Goal: Task Accomplishment & Management: Complete application form

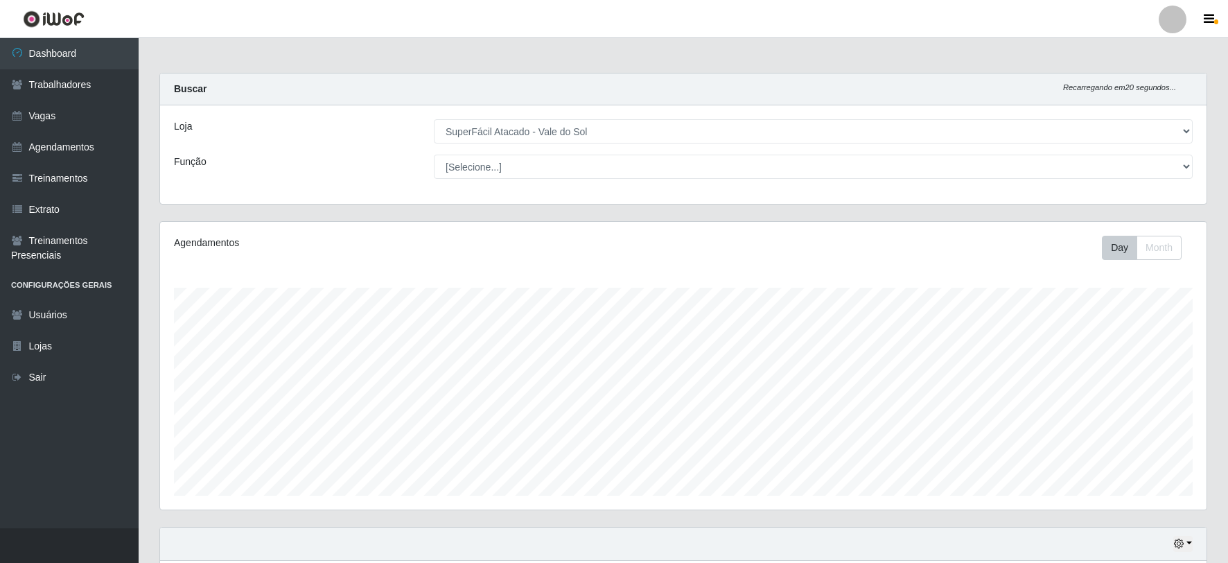
select select "502"
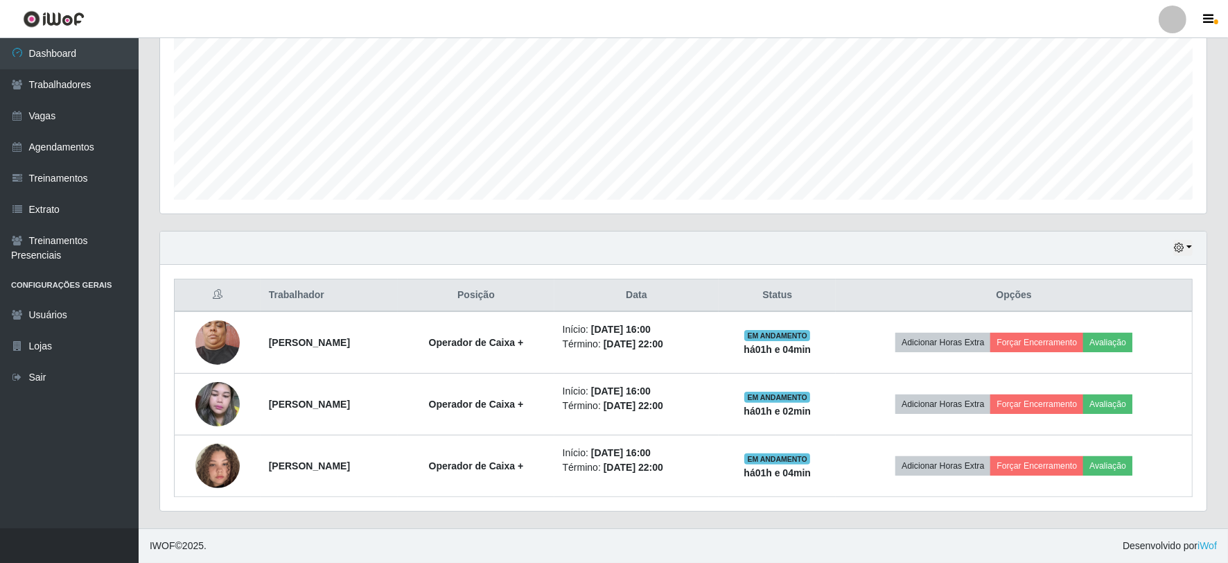
scroll to position [287, 1046]
click at [67, 116] on link "Vagas" at bounding box center [69, 115] width 139 height 31
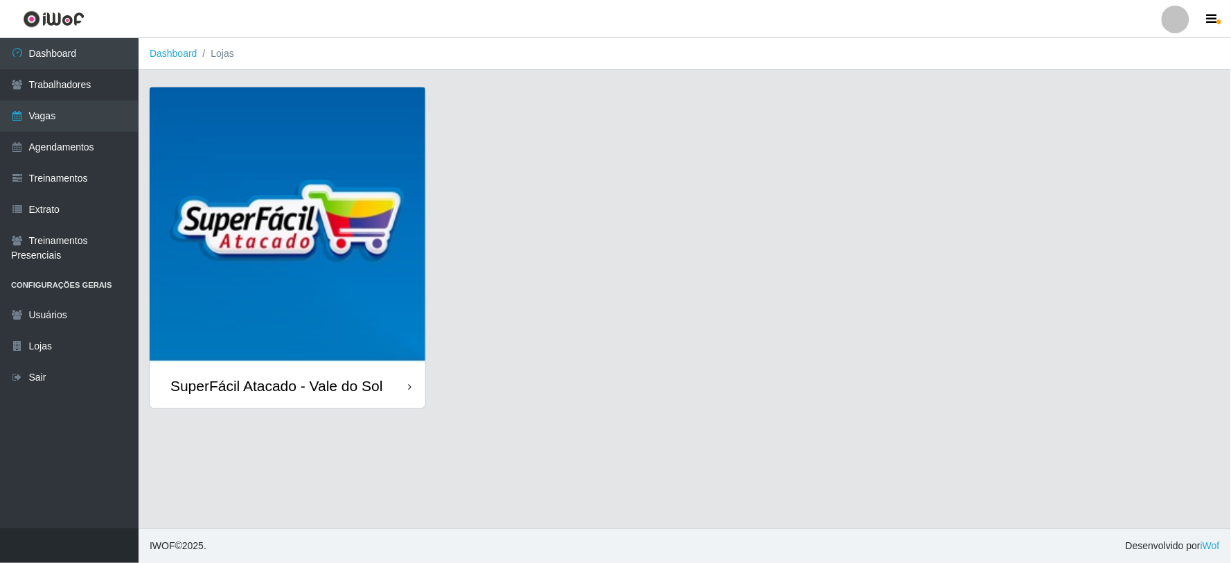
click at [298, 372] on div "SuperFácil Atacado - Vale do Sol" at bounding box center [288, 385] width 276 height 45
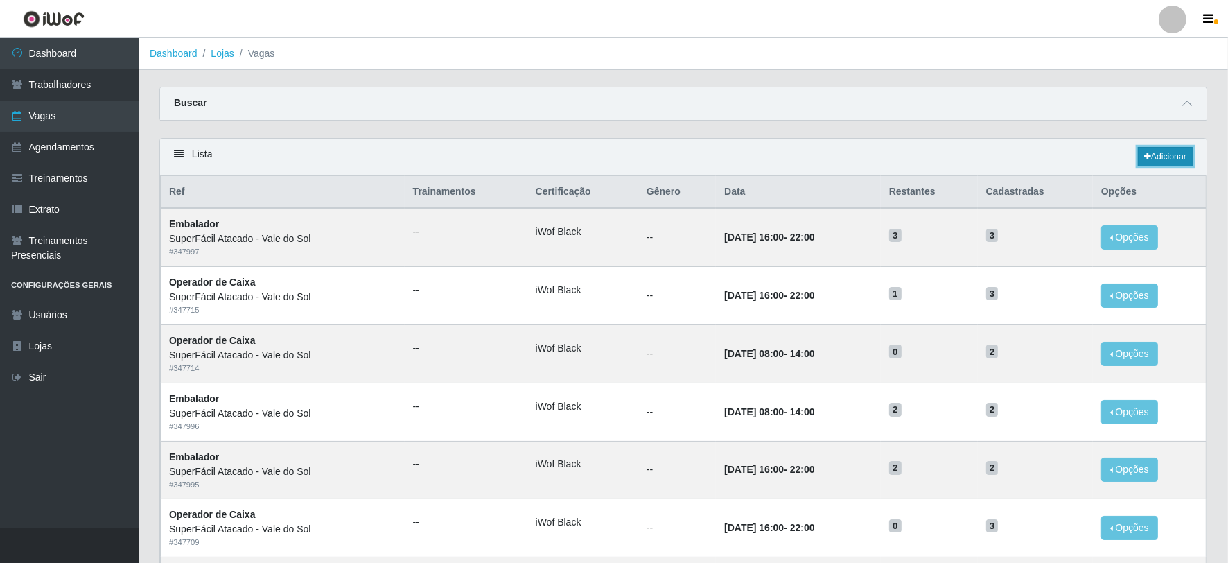
click at [1158, 161] on link "Adicionar" at bounding box center [1165, 156] width 55 height 19
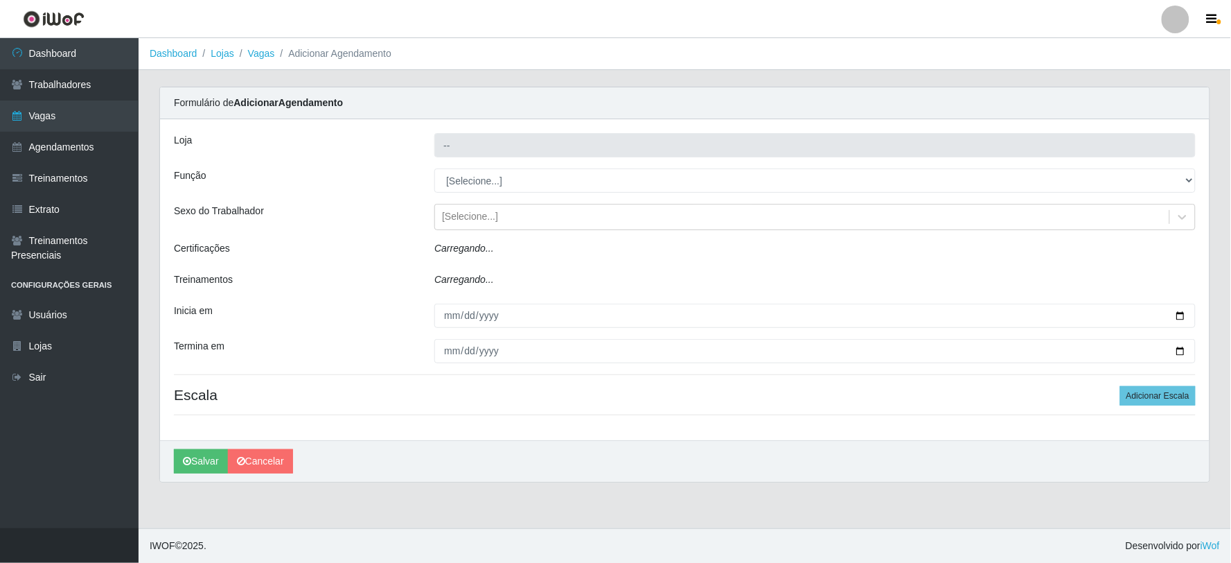
type input "SuperFácil Atacado - Vale do Sol"
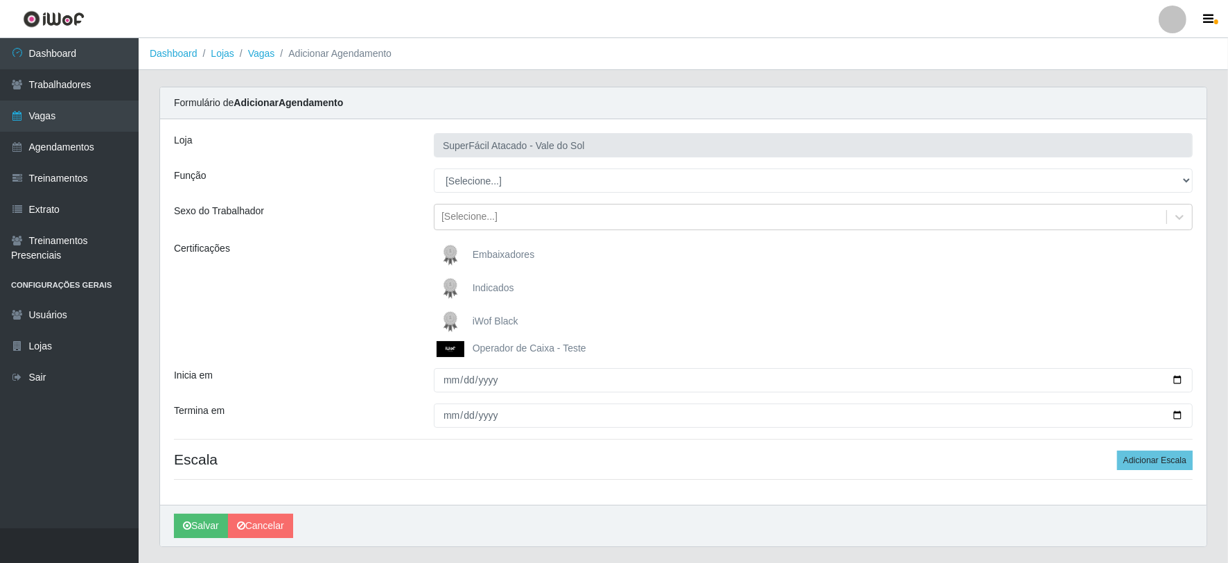
click at [530, 163] on div "Loja SuperFácil Atacado - Vale do Sol Função [Selecione...] Embalador Embalador…" at bounding box center [683, 311] width 1046 height 385
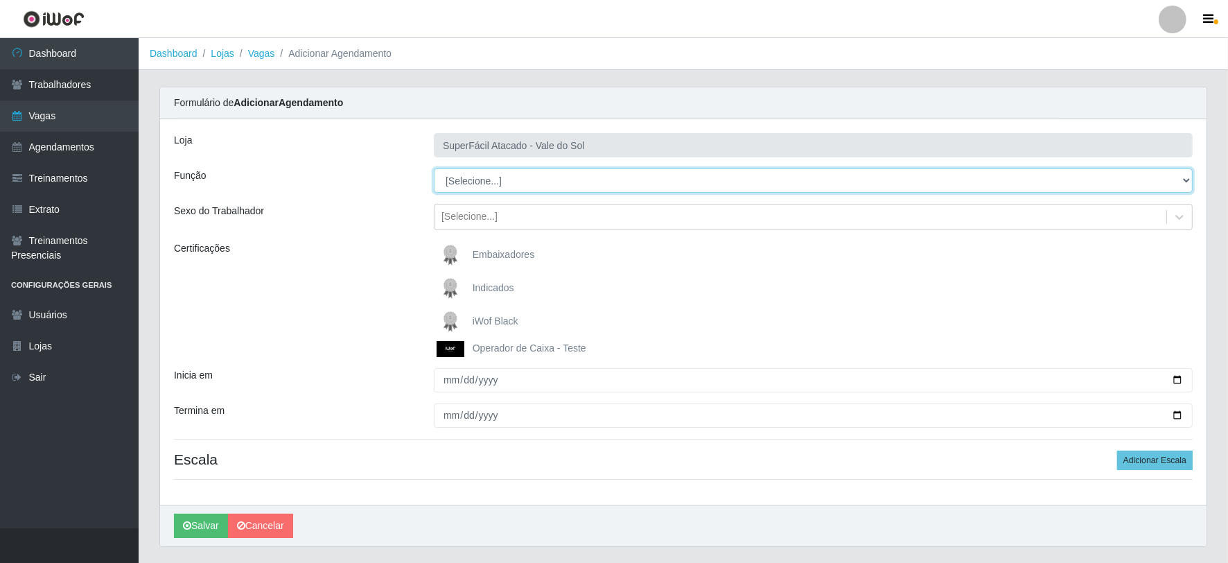
click at [529, 181] on select "[Selecione...] Embalador Embalador + Embalador ++ Operador de Caixa Operador de…" at bounding box center [813, 180] width 759 height 24
select select "82"
click at [434, 168] on select "[Selecione...] Embalador Embalador + Embalador ++ Operador de Caixa Operador de…" at bounding box center [813, 180] width 759 height 24
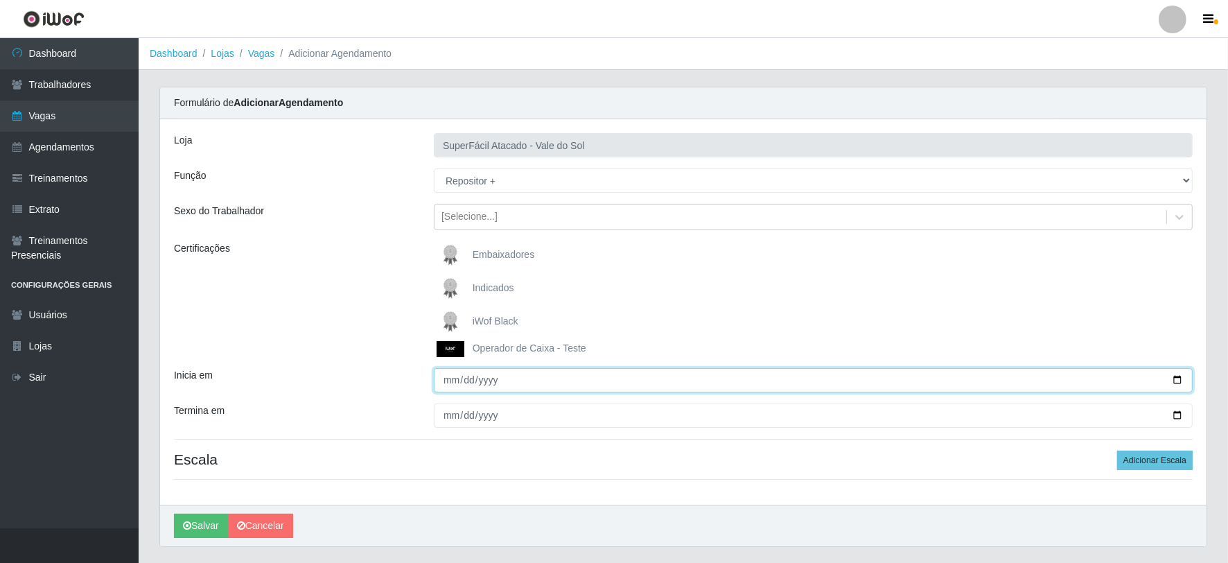
click at [449, 380] on input "Inicia em" at bounding box center [813, 380] width 759 height 24
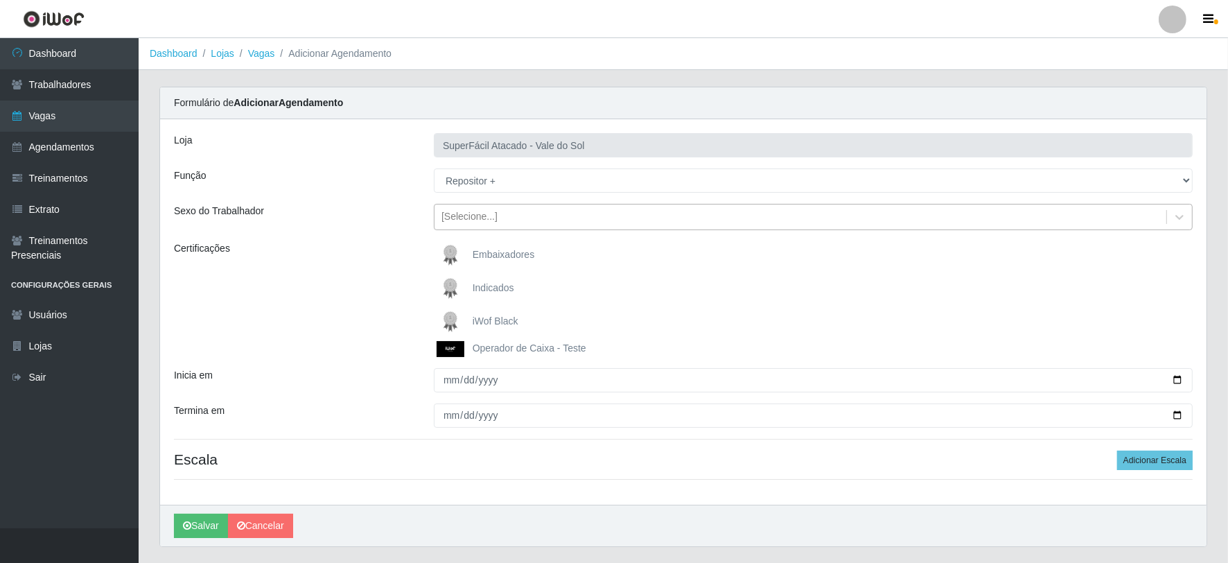
click at [518, 215] on div "[Selecione...]" at bounding box center [800, 217] width 732 height 23
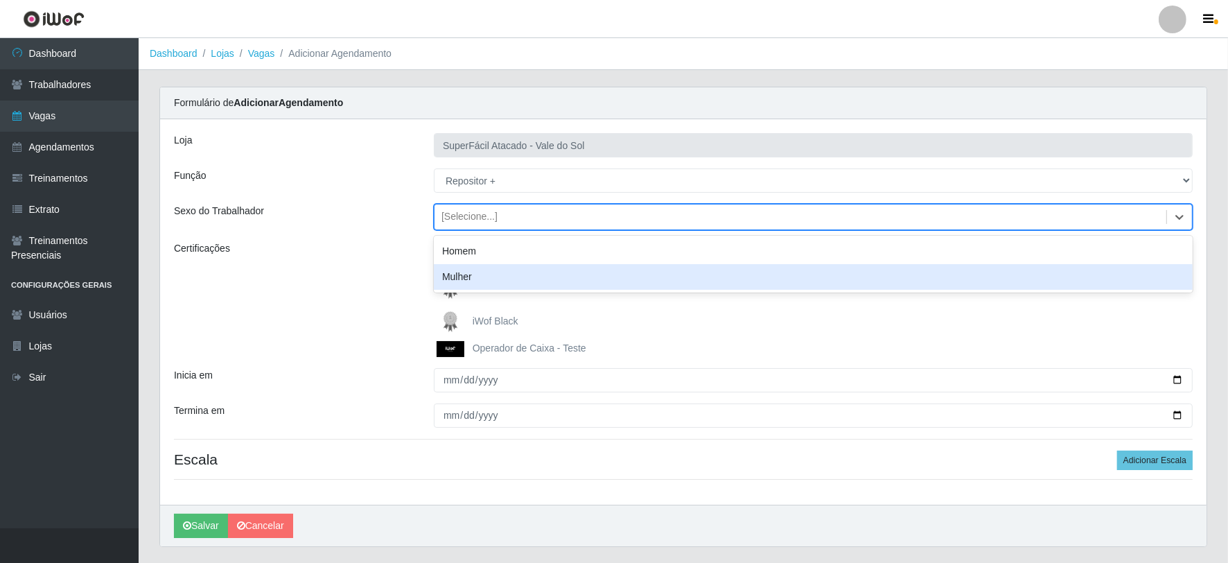
click at [503, 274] on div "Mulher" at bounding box center [813, 277] width 759 height 26
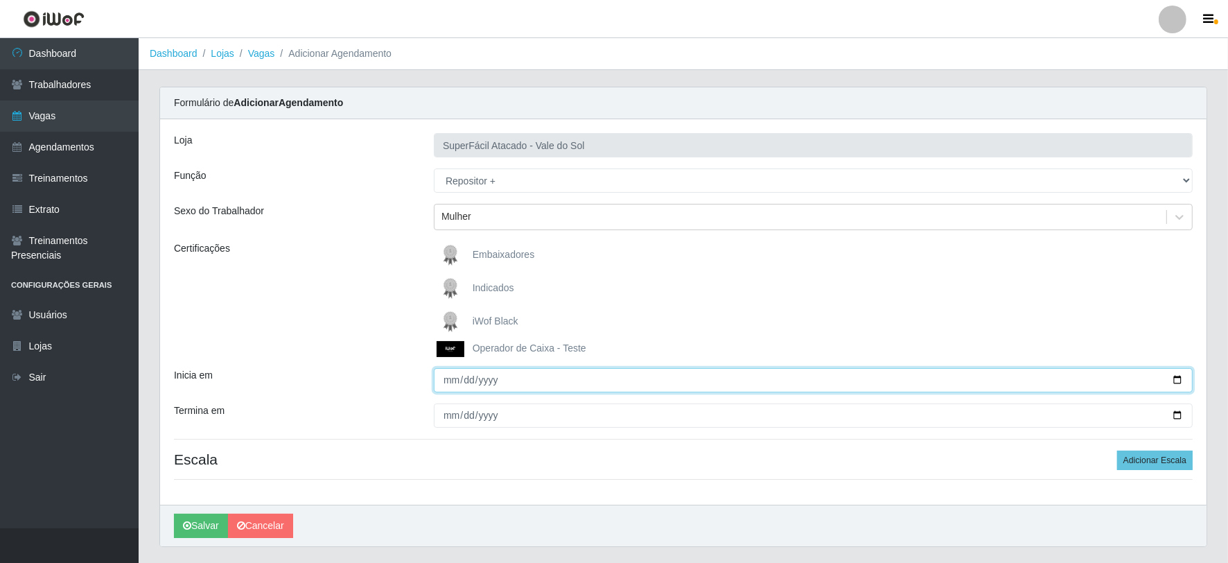
click at [448, 380] on input "Inicia em" at bounding box center [813, 380] width 759 height 24
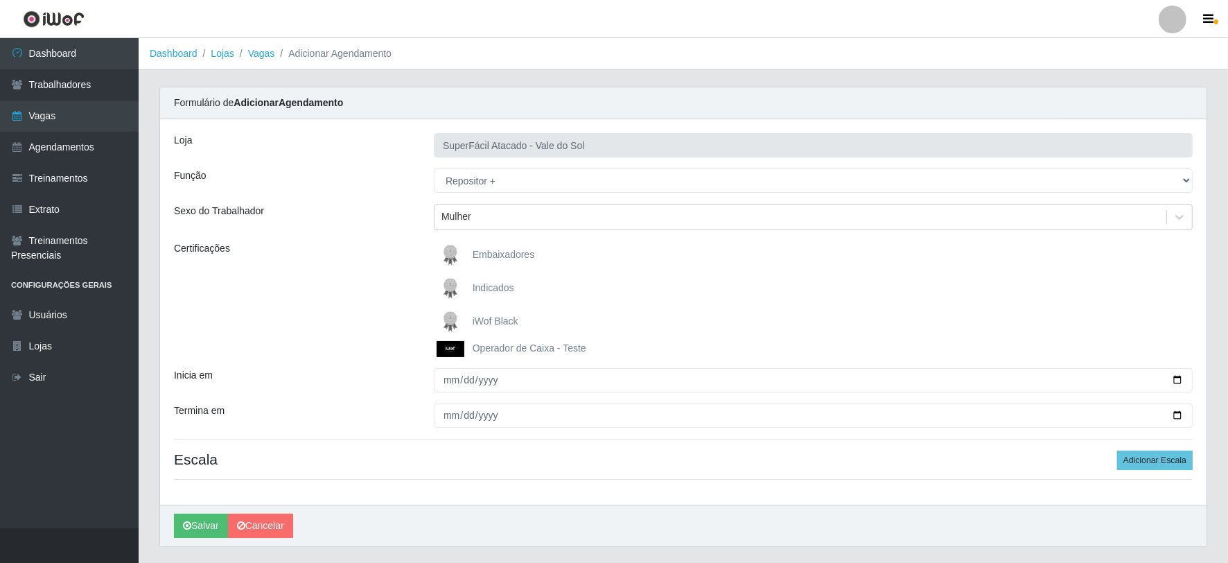
click at [366, 367] on div "Loja SuperFácil Atacado - Vale do Sol Função [Selecione...] Embalador Embalador…" at bounding box center [683, 311] width 1046 height 385
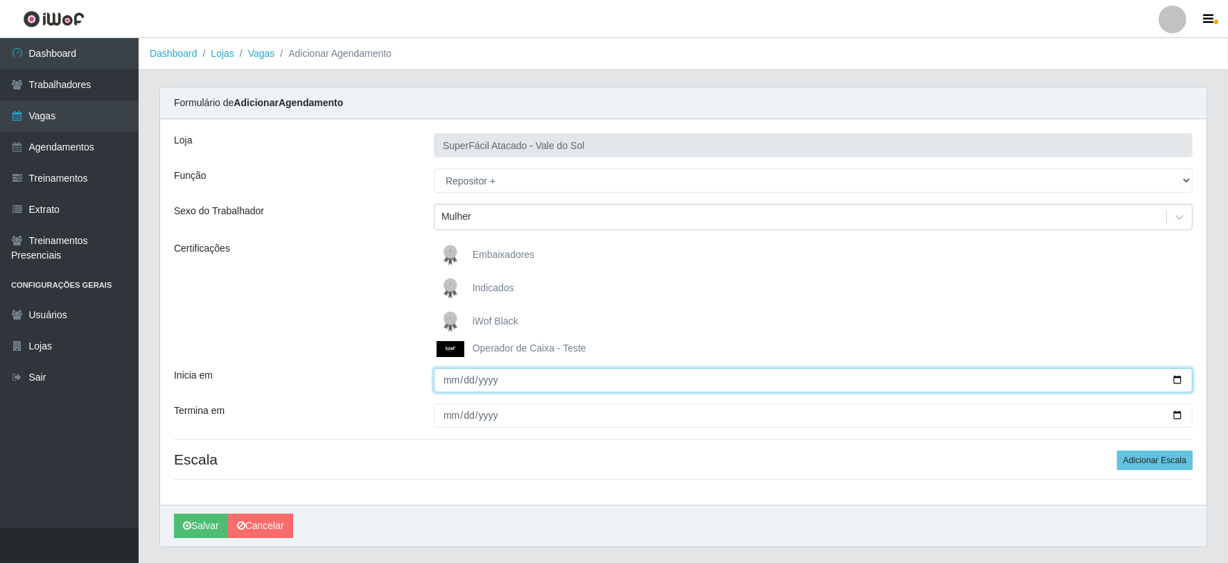
click at [452, 381] on input "Inicia em" at bounding box center [813, 380] width 759 height 24
type input "[DATE]"
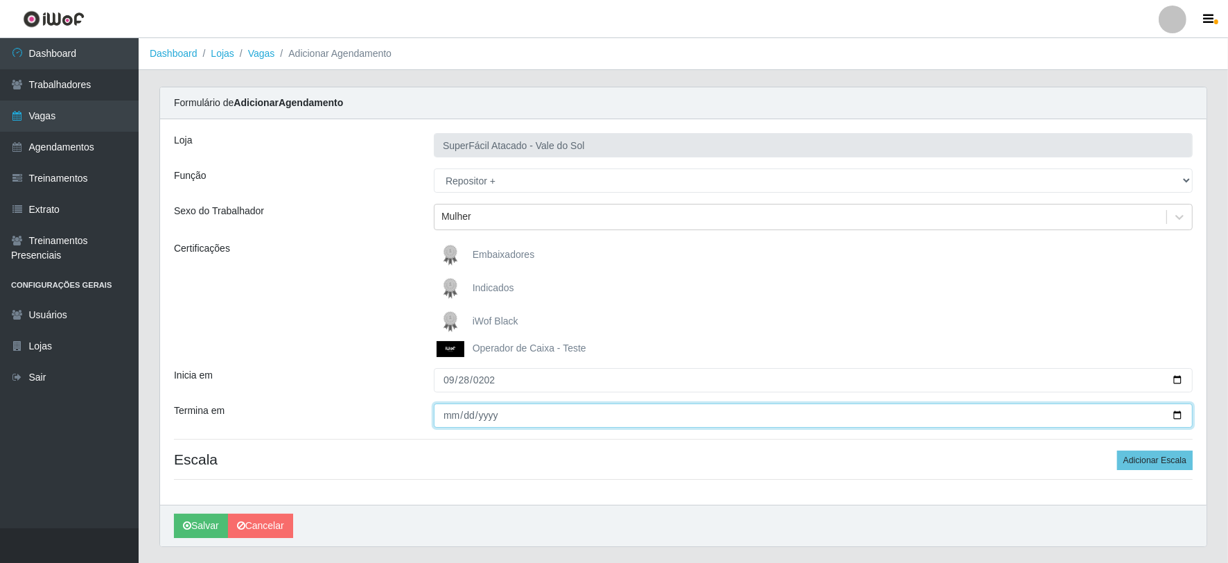
click at [449, 412] on input "Termina em" at bounding box center [813, 415] width 759 height 24
type input "[DATE]"
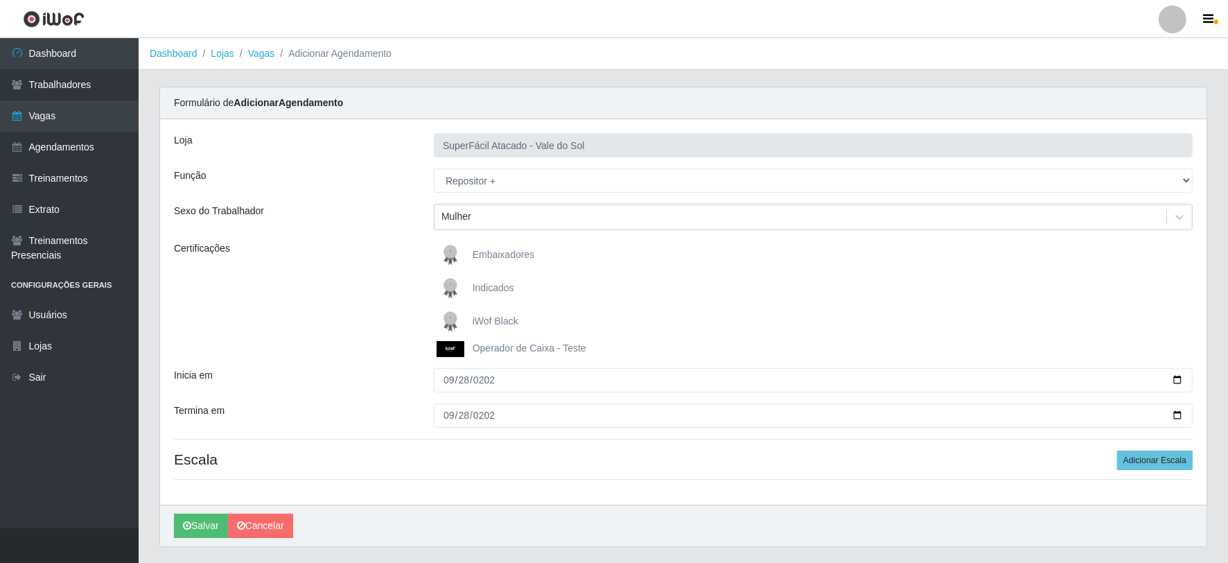
click at [362, 413] on div "Termina em" at bounding box center [294, 415] width 260 height 24
click at [1162, 453] on button "Adicionar Escala" at bounding box center [1155, 459] width 76 height 19
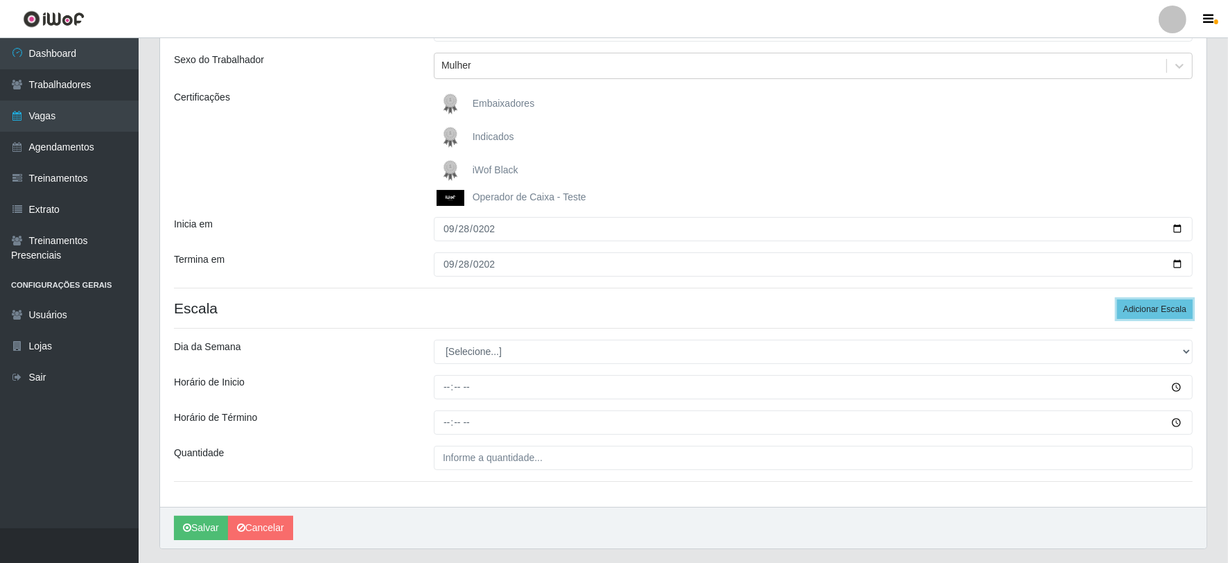
scroll to position [189, 0]
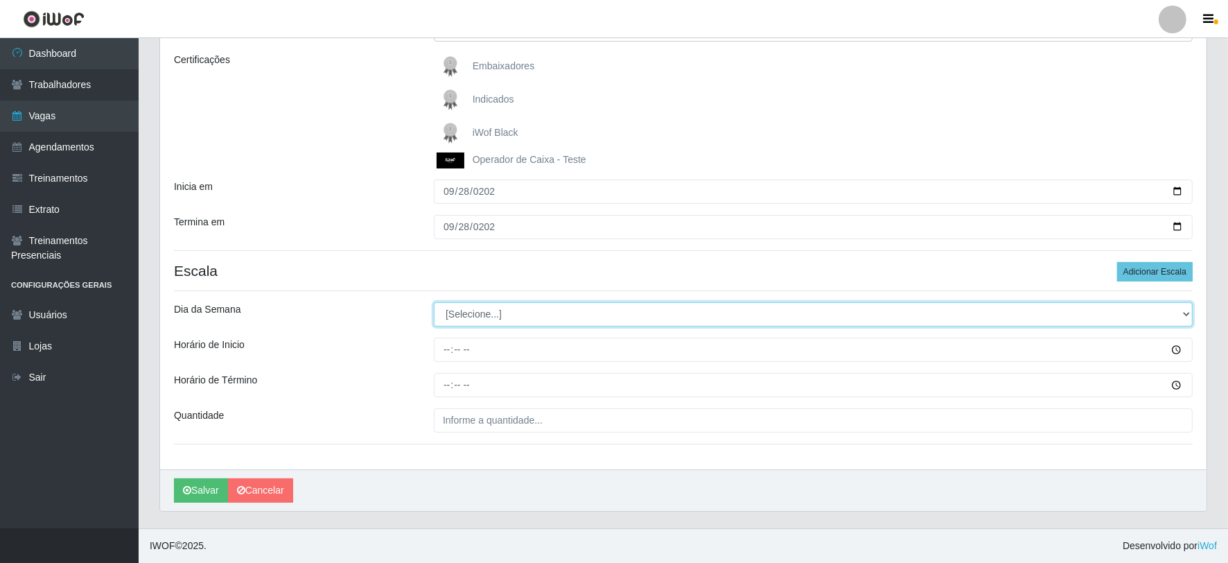
click at [477, 315] on select "[Selecione...] Segunda Terça Quarta Quinta Sexta Sábado Domingo" at bounding box center [813, 314] width 759 height 24
select select "0"
click at [434, 302] on select "[Selecione...] Segunda Terça Quarta Quinta Sexta Sábado Domingo" at bounding box center [813, 314] width 759 height 24
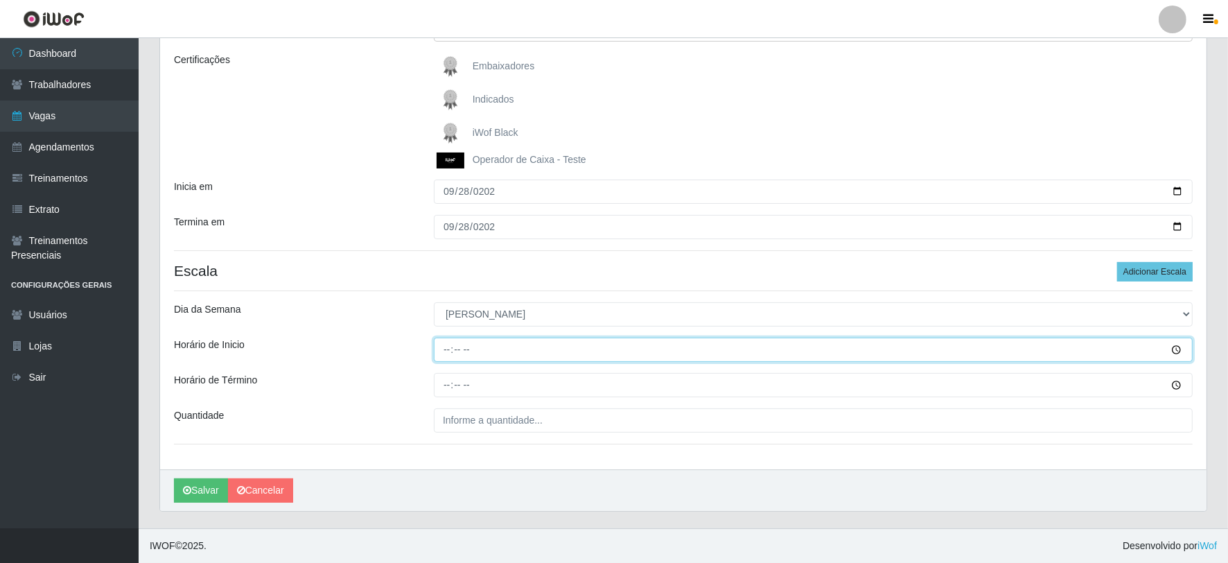
click at [439, 348] on input "Horário de Inicio" at bounding box center [813, 349] width 759 height 24
type input "07:00"
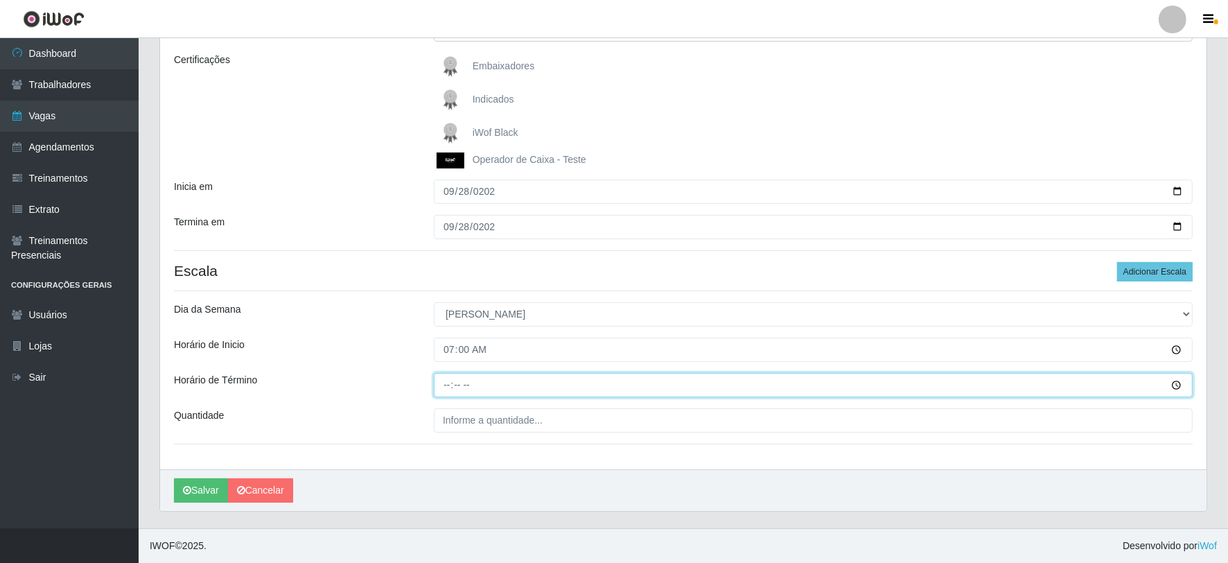
click at [442, 383] on input "Horário de Término" at bounding box center [813, 385] width 759 height 24
type input "13:00"
type input "___"
click at [542, 419] on input "___" at bounding box center [813, 420] width 759 height 24
click at [534, 386] on input "13:00" at bounding box center [813, 385] width 759 height 24
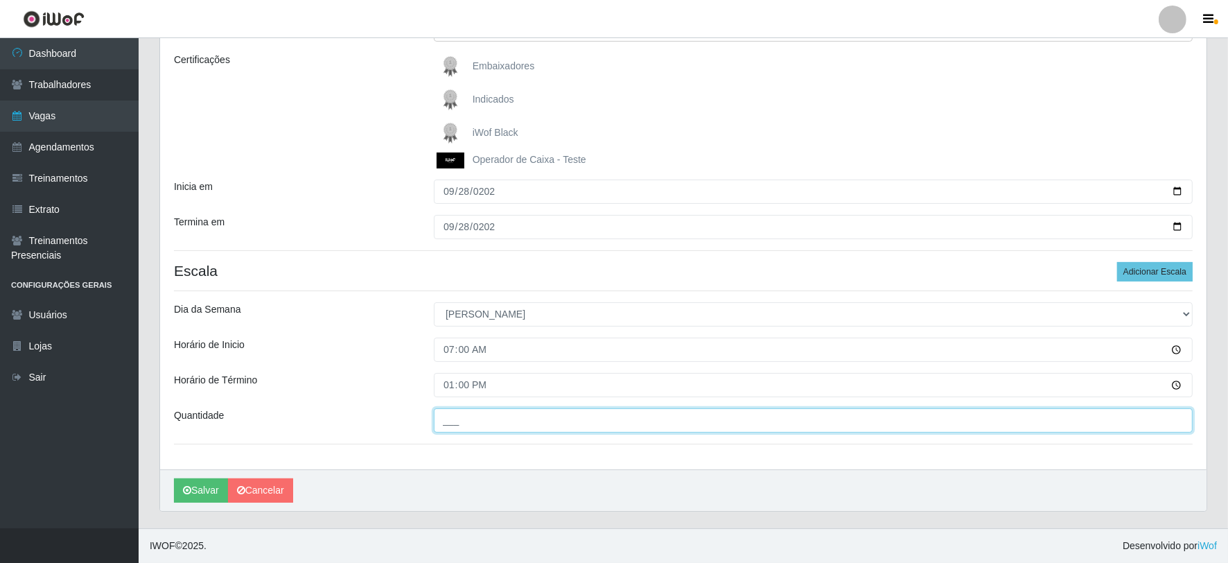
click at [469, 425] on input "___" at bounding box center [813, 420] width 759 height 24
type input "2__"
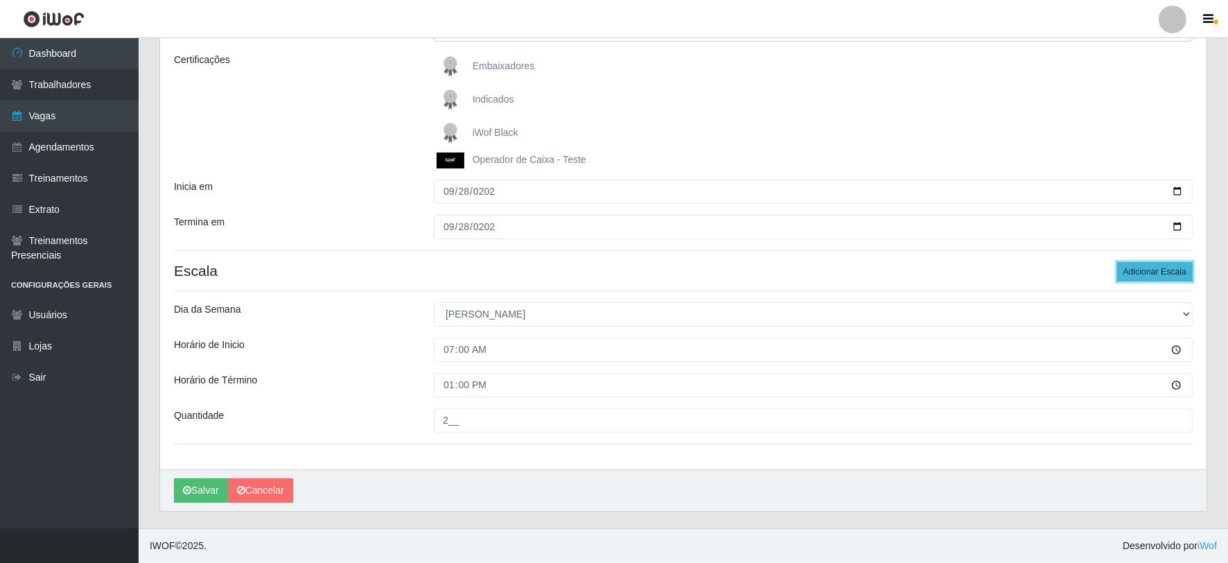
click at [1147, 265] on button "Adicionar Escala" at bounding box center [1155, 271] width 76 height 19
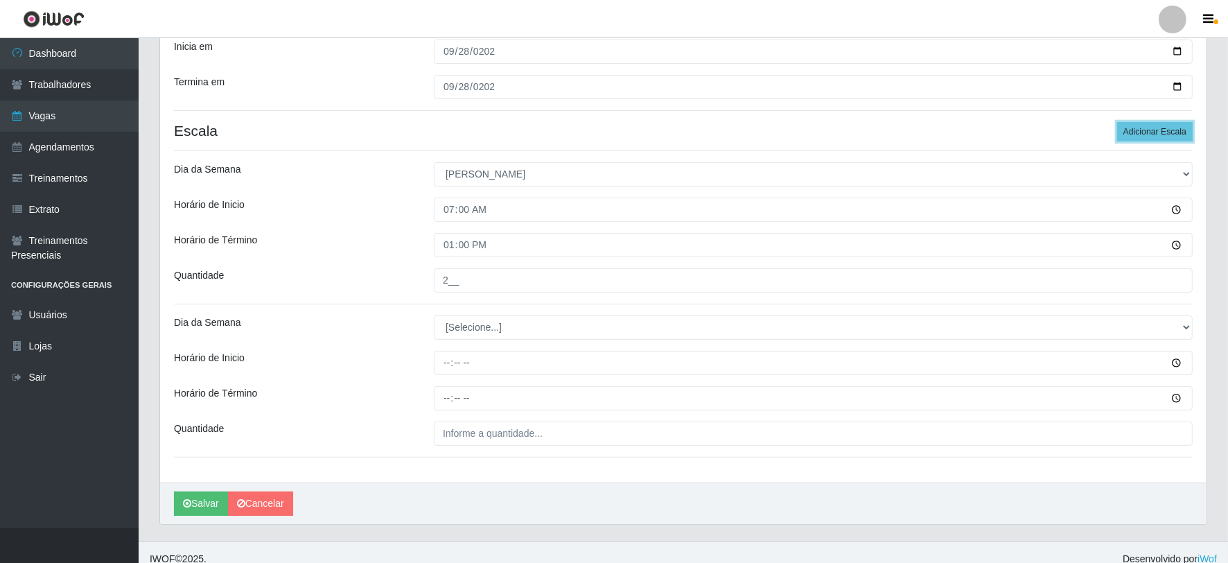
scroll to position [342, 0]
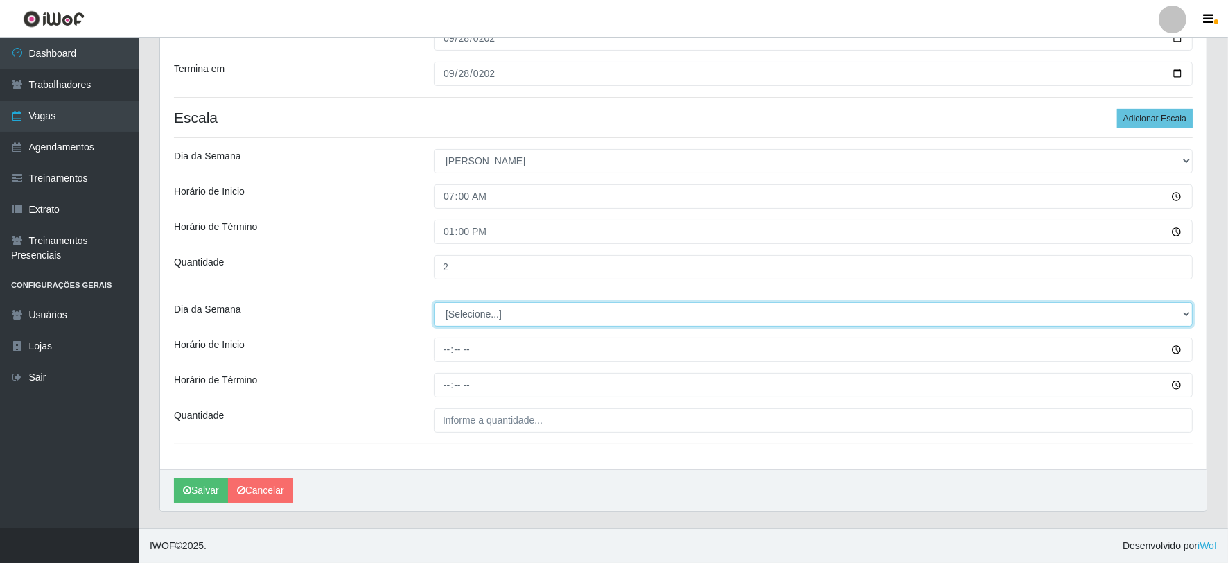
click at [473, 309] on select "[Selecione...] Segunda Terça Quarta Quinta Sexta Sábado Domingo" at bounding box center [813, 314] width 759 height 24
select select "0"
click at [434, 302] on select "[Selecione...] Segunda Terça Quarta Quinta Sexta Sábado Domingo" at bounding box center [813, 314] width 759 height 24
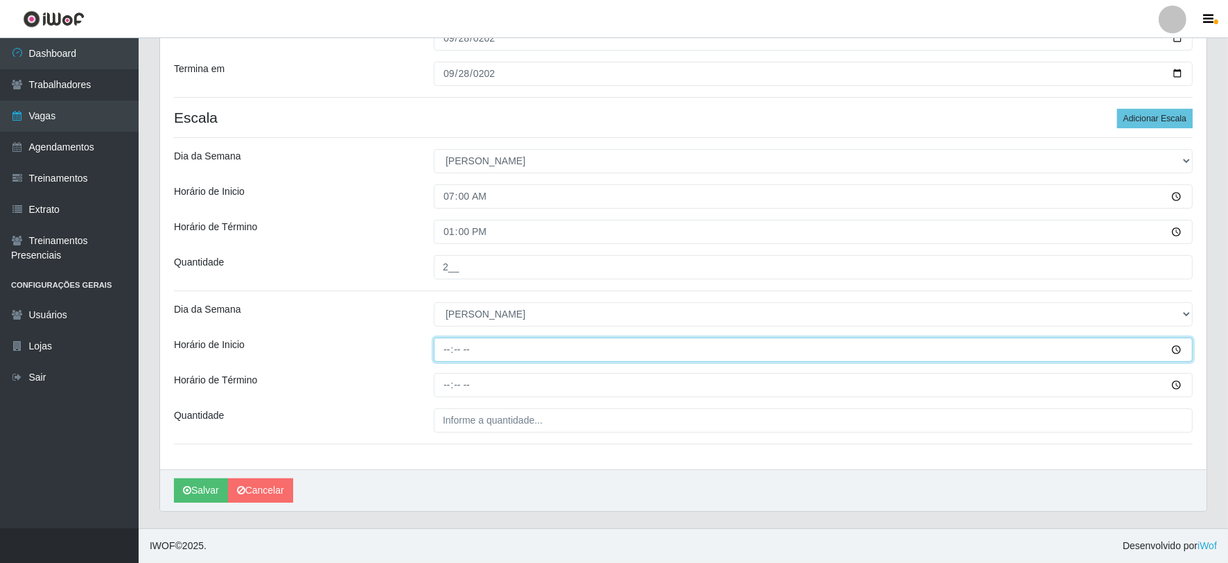
click at [446, 344] on input "Horário de Inicio" at bounding box center [813, 349] width 759 height 24
type input "14:00"
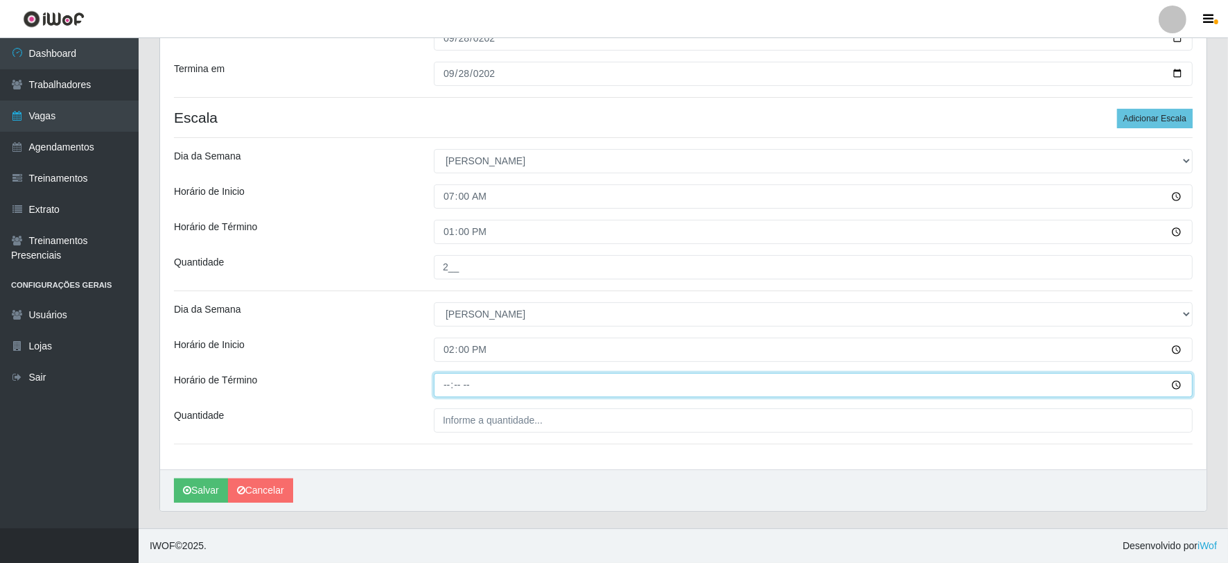
click at [447, 386] on input "Horário de Término" at bounding box center [813, 385] width 759 height 24
type input "20:00"
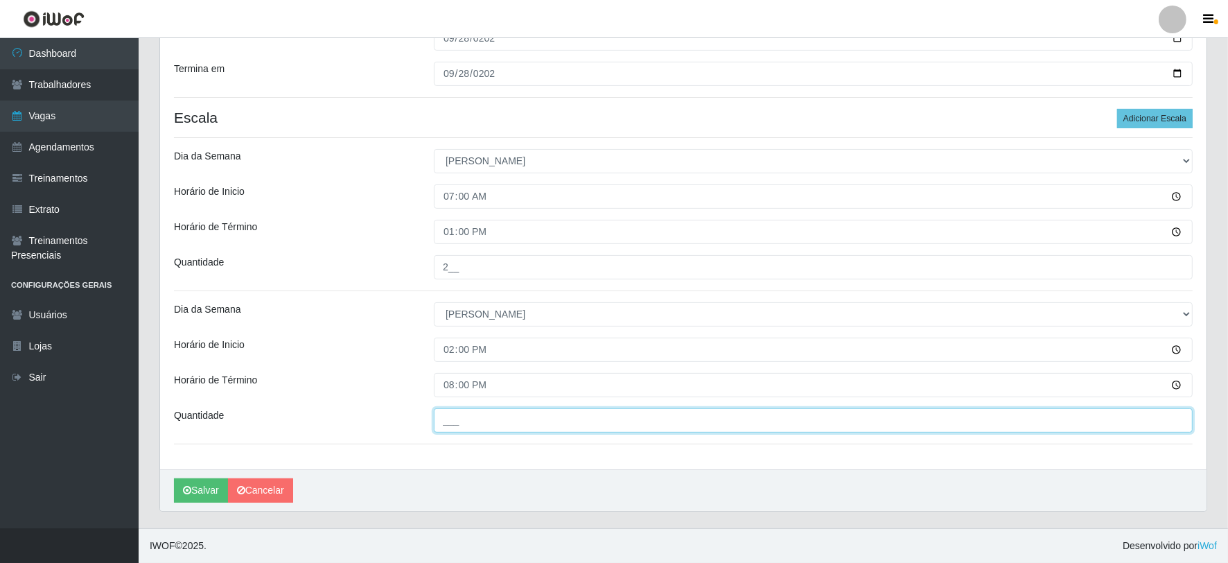
click at [479, 419] on input "___" at bounding box center [813, 420] width 759 height 24
type input "2__"
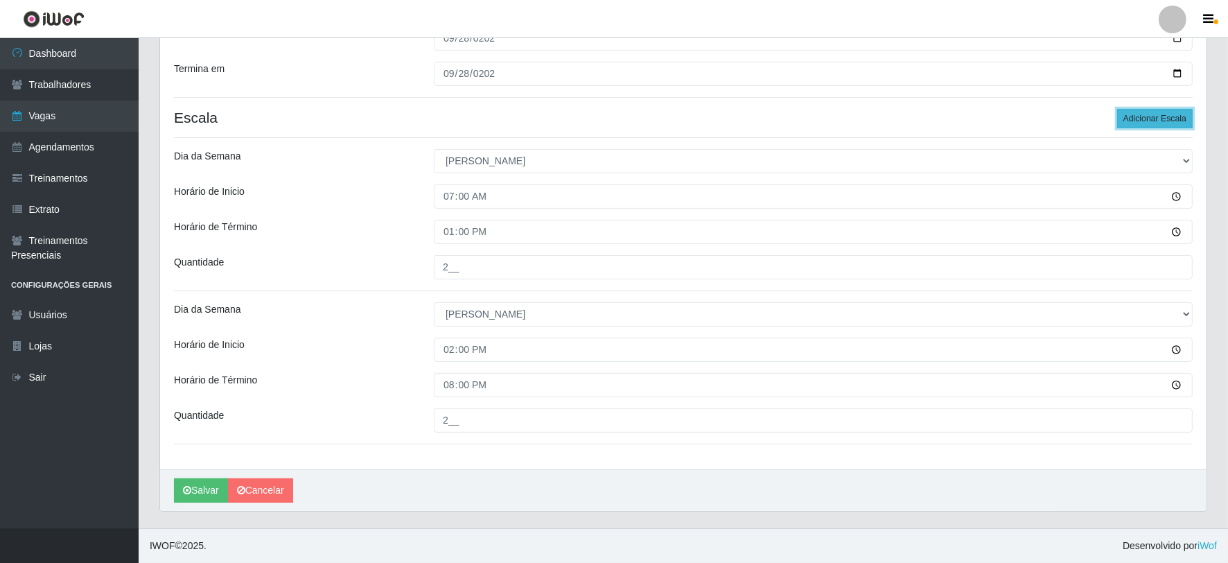
click at [1150, 118] on button "Adicionar Escala" at bounding box center [1155, 118] width 76 height 19
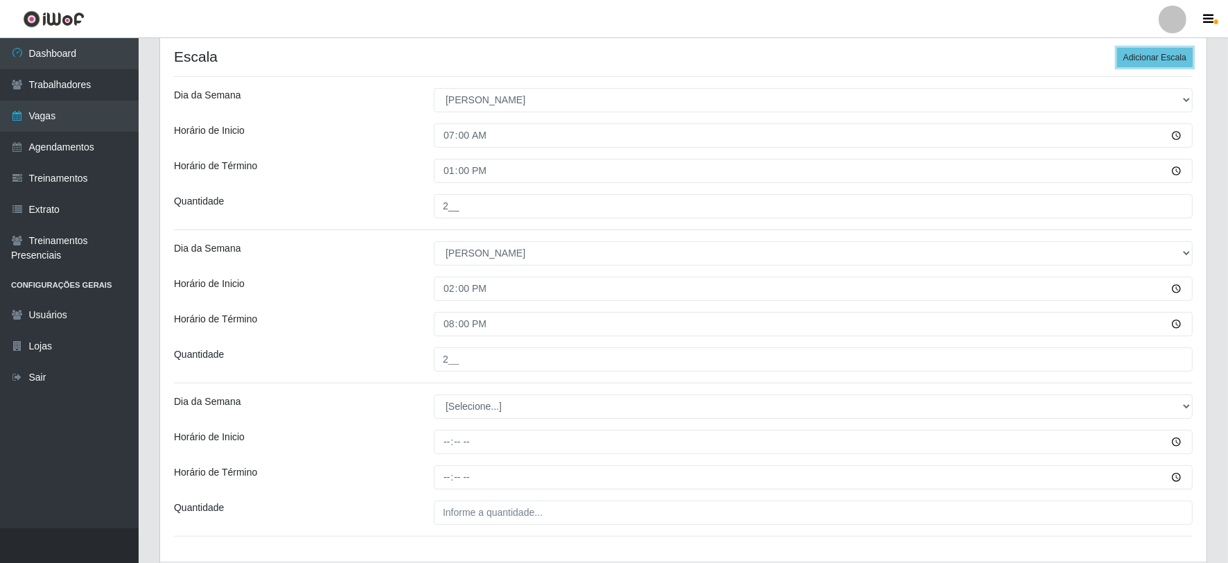
scroll to position [495, 0]
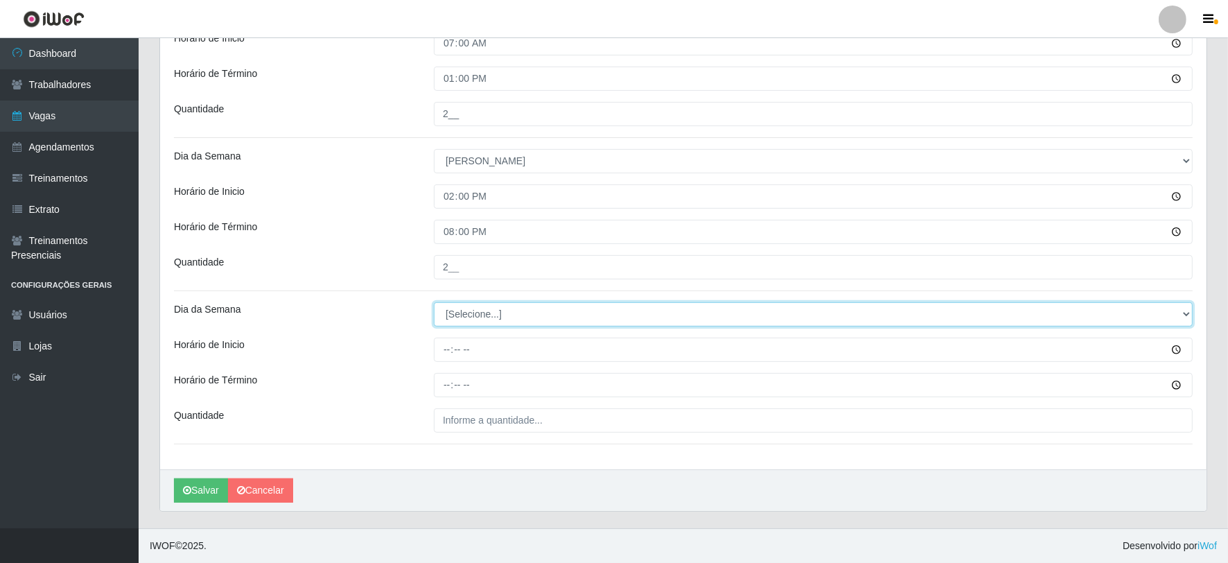
click at [508, 319] on select "[Selecione...] Segunda Terça Quarta Quinta Sexta Sábado Domingo" at bounding box center [813, 314] width 759 height 24
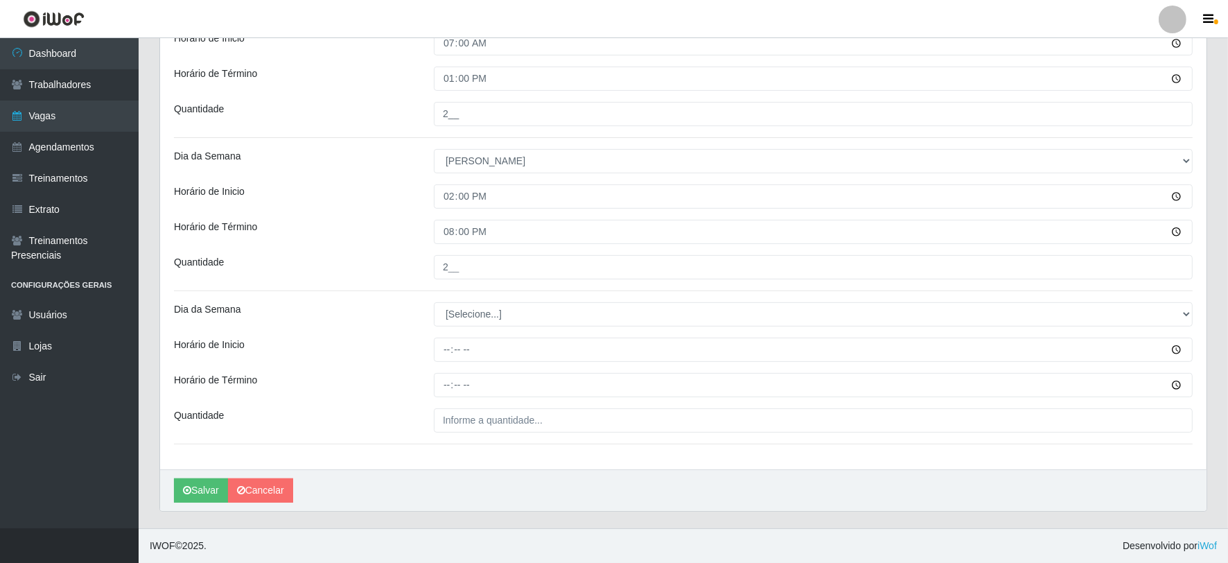
click at [352, 323] on div "Dia da Semana" at bounding box center [294, 314] width 260 height 24
click at [206, 490] on button "Salvar" at bounding box center [201, 490] width 54 height 24
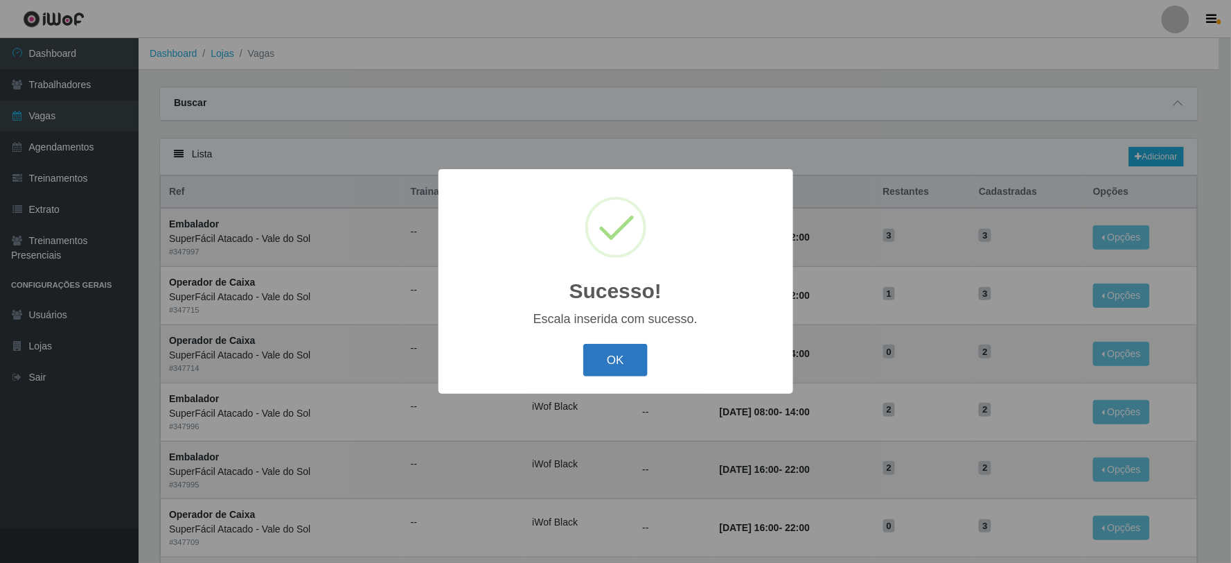
click at [610, 358] on button "OK" at bounding box center [615, 360] width 64 height 33
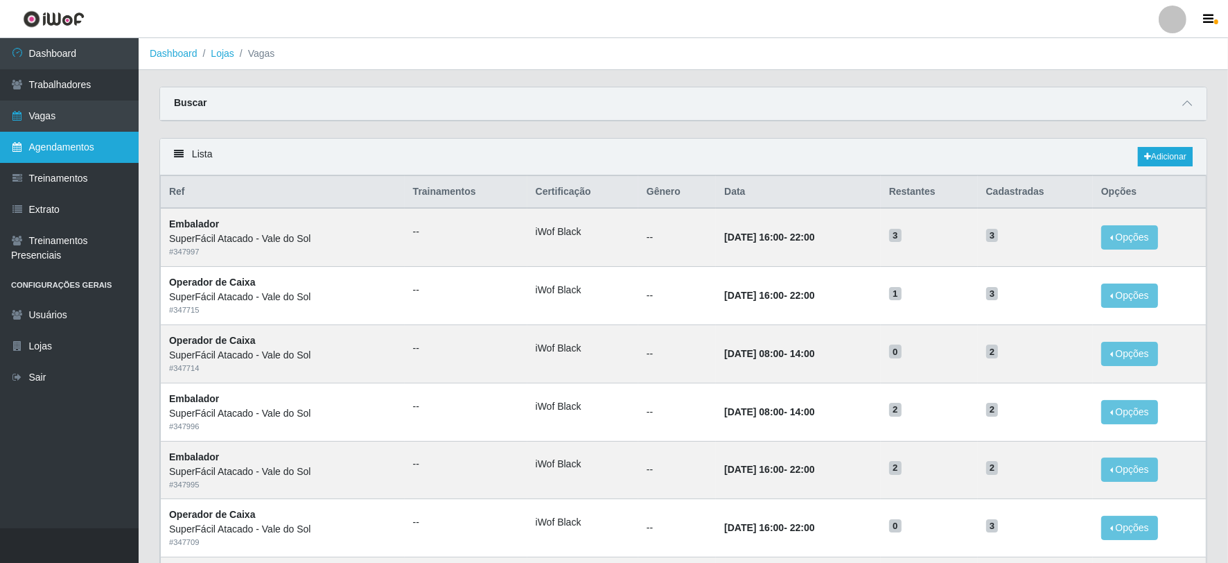
click at [89, 150] on link "Agendamentos" at bounding box center [69, 147] width 139 height 31
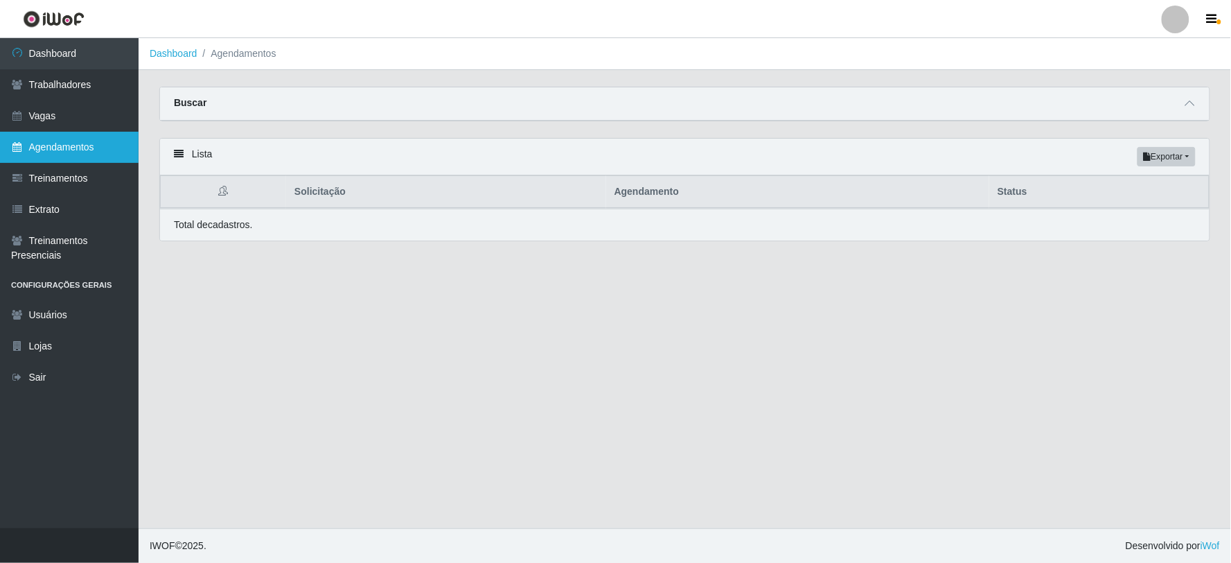
click at [62, 146] on link "Agendamentos" at bounding box center [69, 147] width 139 height 31
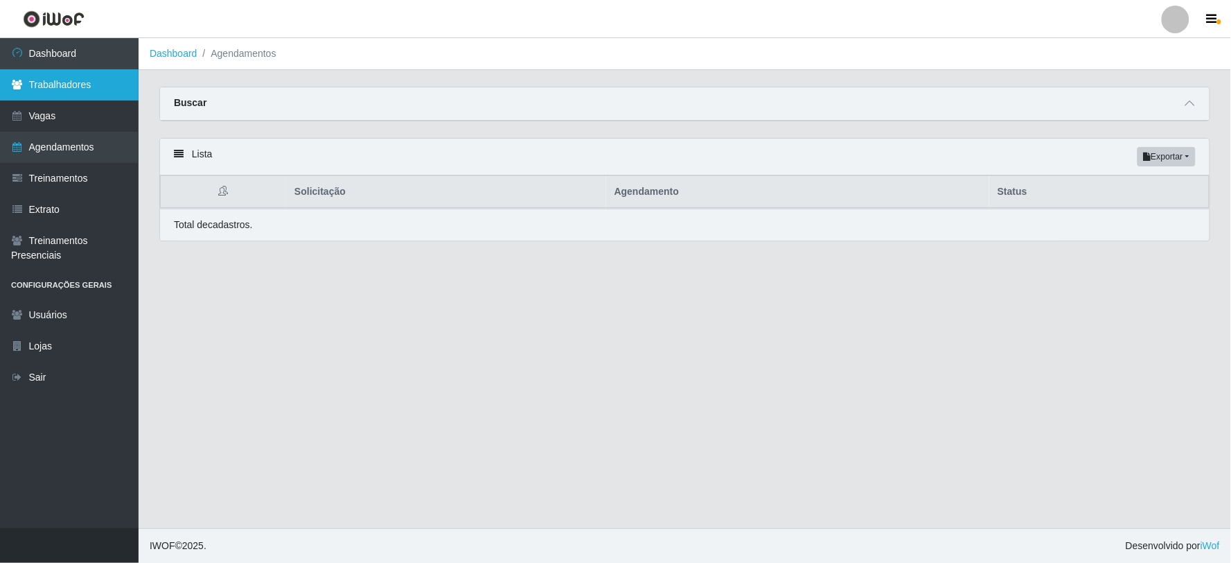
click at [94, 86] on link "Trabalhadores" at bounding box center [69, 84] width 139 height 31
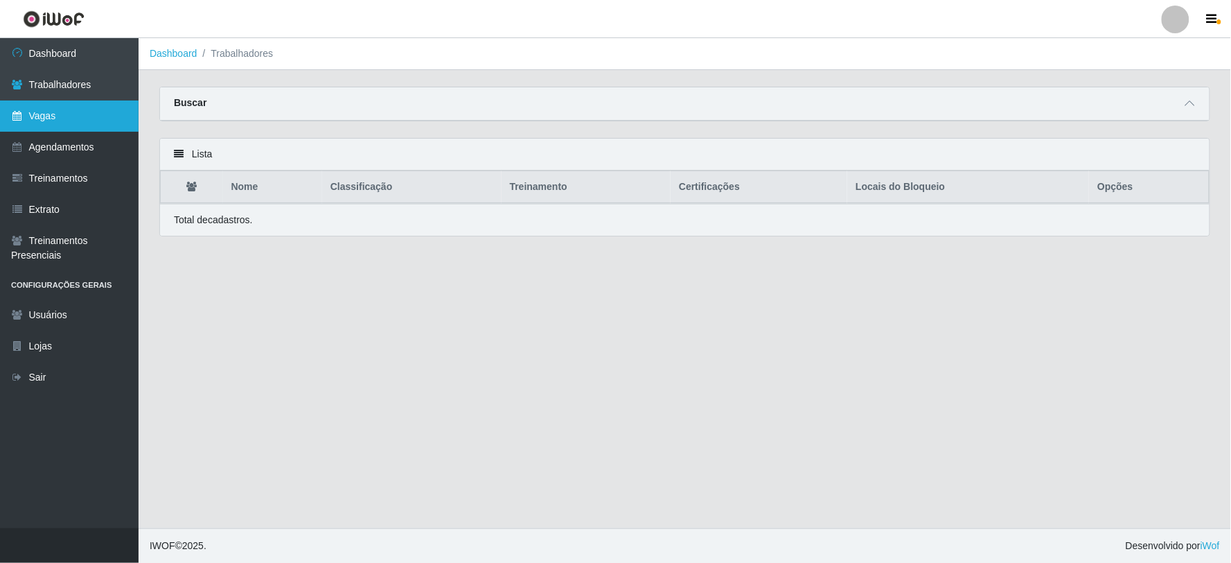
click at [112, 111] on link "Vagas" at bounding box center [69, 115] width 139 height 31
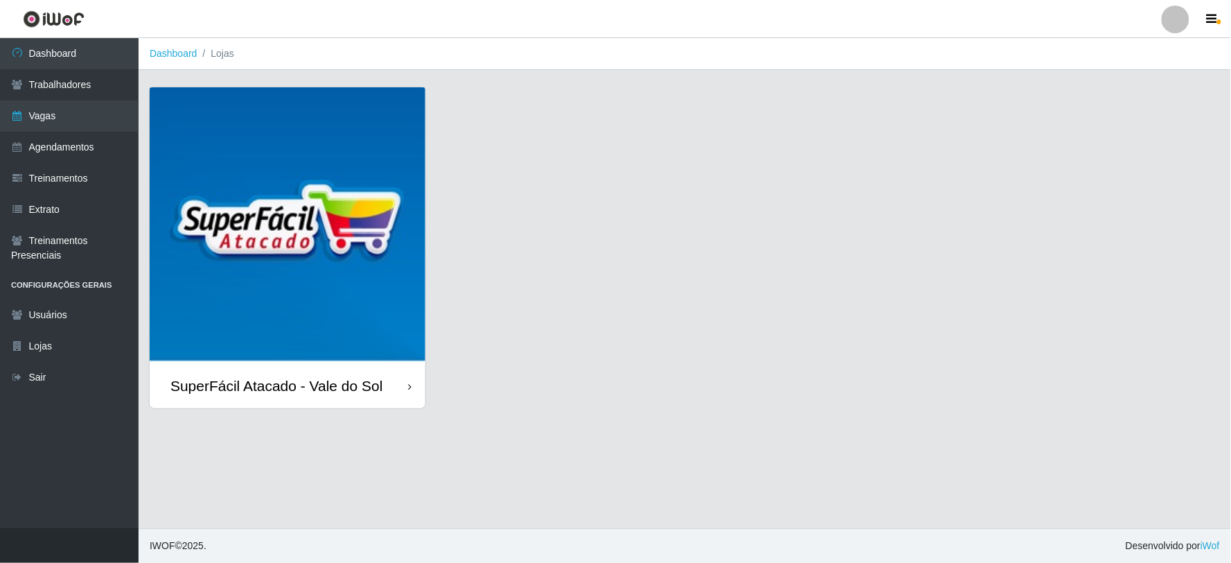
click at [335, 144] on img at bounding box center [288, 225] width 276 height 276
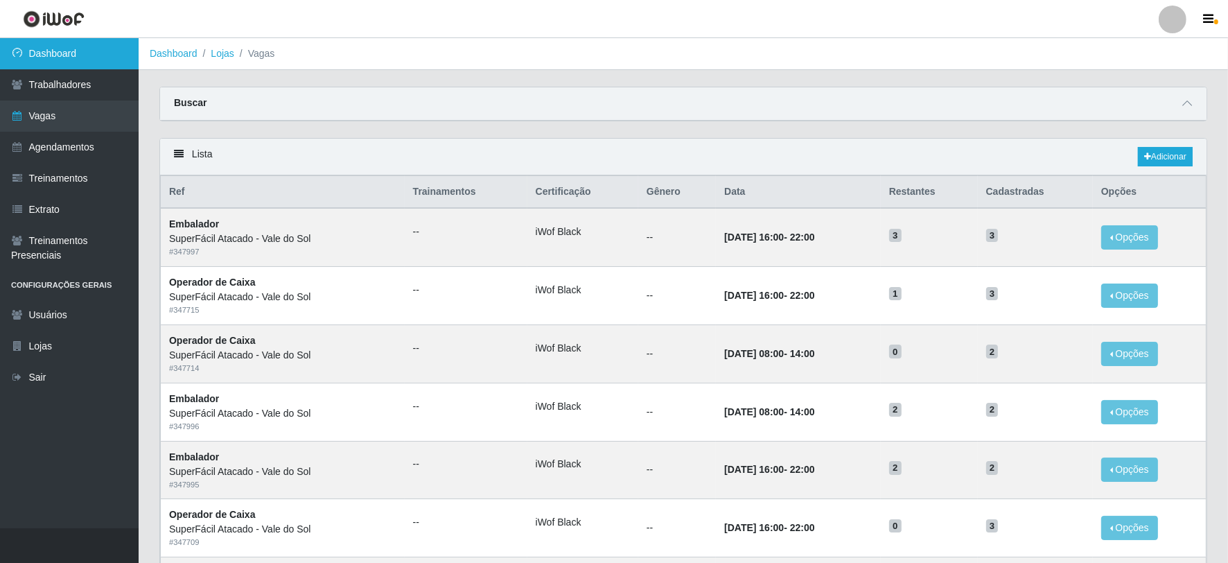
click at [78, 60] on link "Dashboard" at bounding box center [69, 53] width 139 height 31
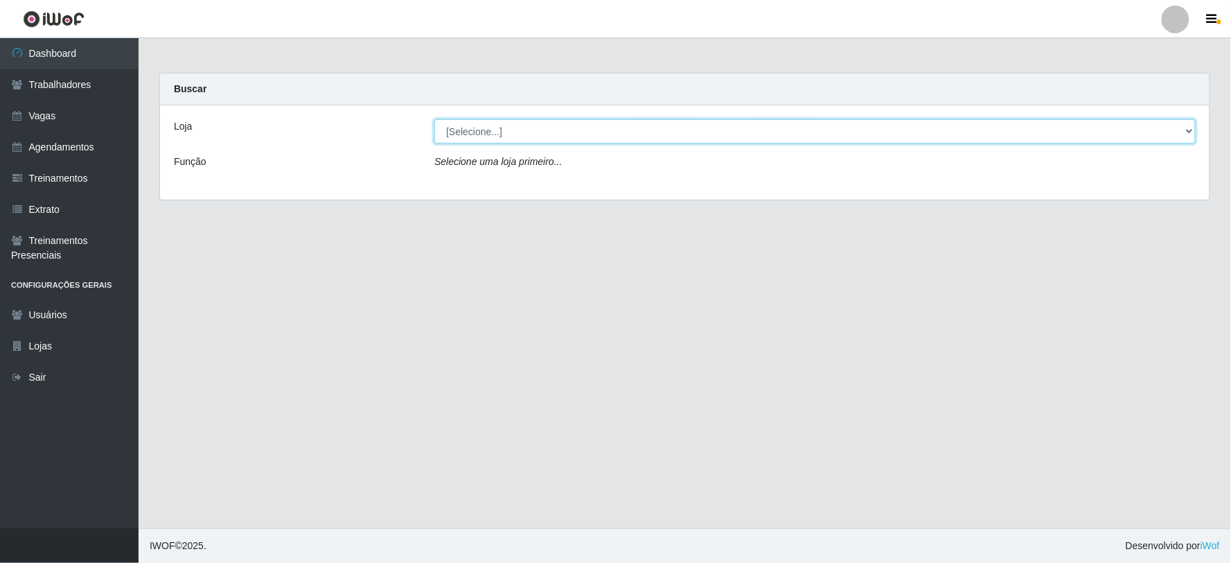
click at [516, 135] on select "[Selecione...] SuperFácil Atacado - Vale do Sol" at bounding box center [815, 131] width 762 height 24
select select "502"
click at [434, 119] on select "[Selecione...] SuperFácil Atacado - Vale do Sol" at bounding box center [815, 131] width 762 height 24
